Goal: Find contact information: Find contact information

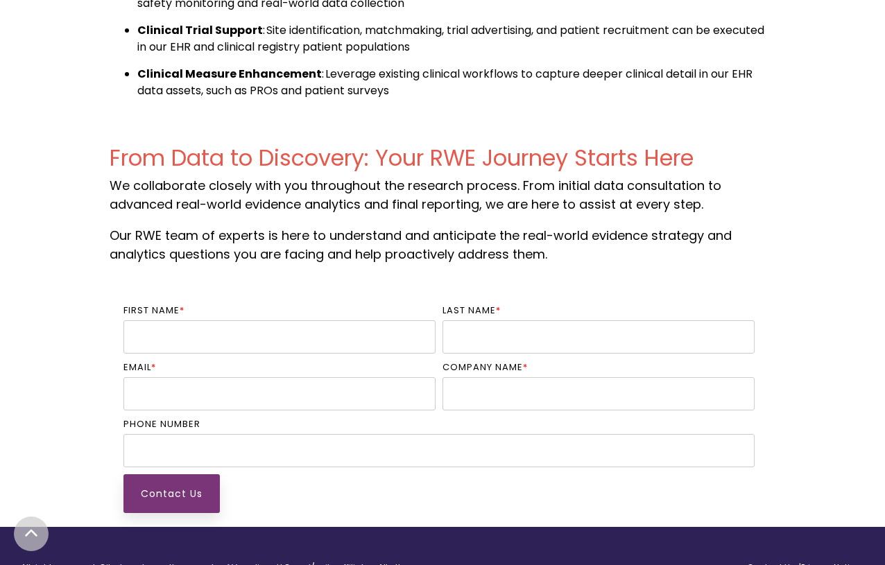
scroll to position [1931, 0]
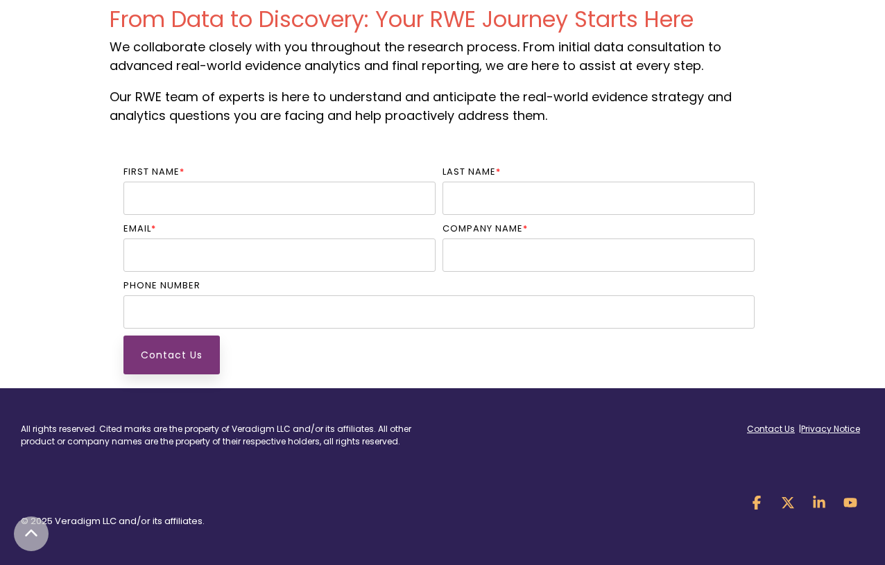
click at [778, 422] on div "Contact Us | Privacy Notice" at bounding box center [658, 427] width 432 height 65
click at [782, 430] on link "Contact Us" at bounding box center [771, 429] width 48 height 12
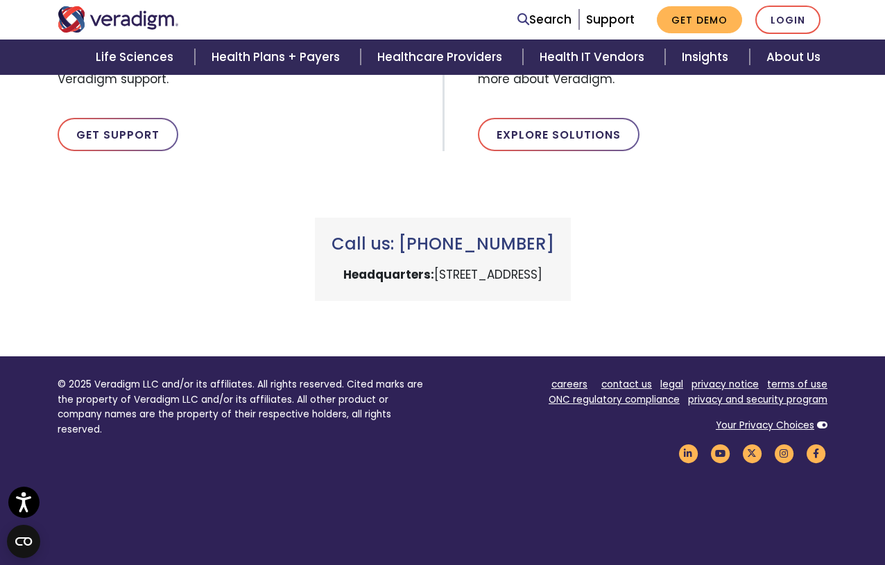
scroll to position [565, 0]
